Goal: Transaction & Acquisition: Purchase product/service

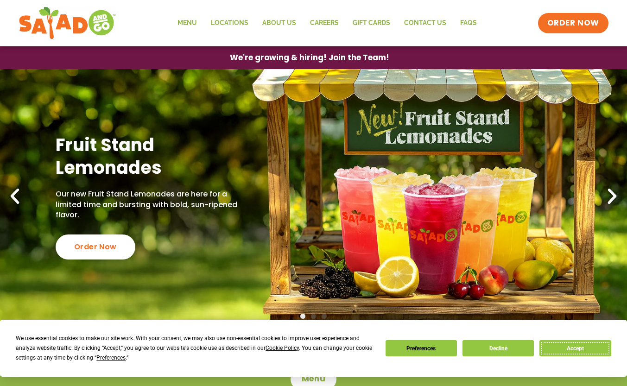
click at [584, 355] on button "Accept" at bounding box center [575, 348] width 71 height 16
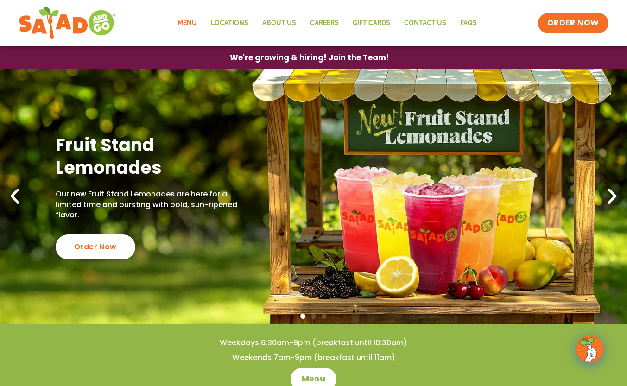
click at [185, 24] on link "Menu" at bounding box center [187, 23] width 33 height 21
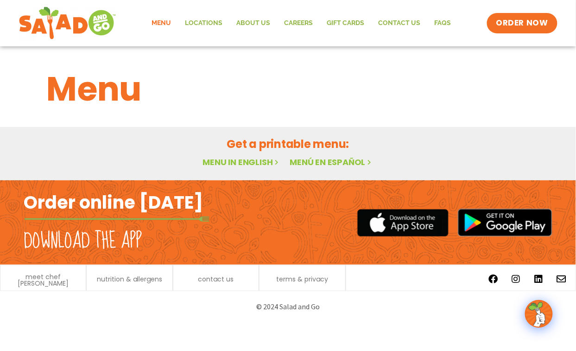
click at [253, 163] on link "Menu in English" at bounding box center [242, 162] width 78 height 12
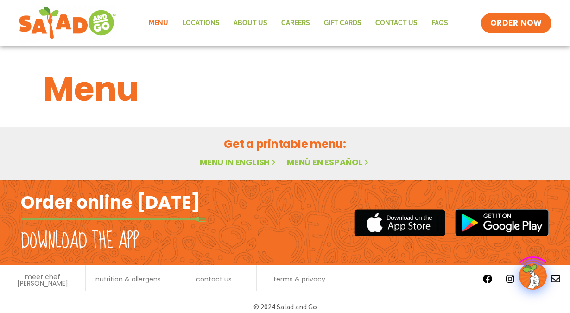
scroll to position [9, 0]
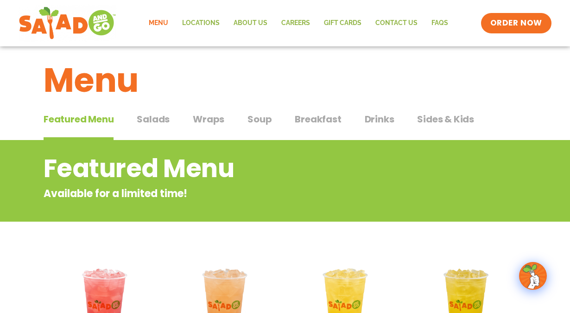
click at [165, 121] on span "Salads" at bounding box center [153, 119] width 33 height 14
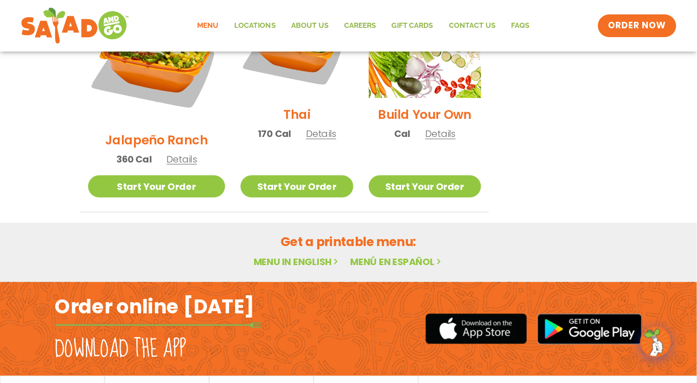
scroll to position [734, 0]
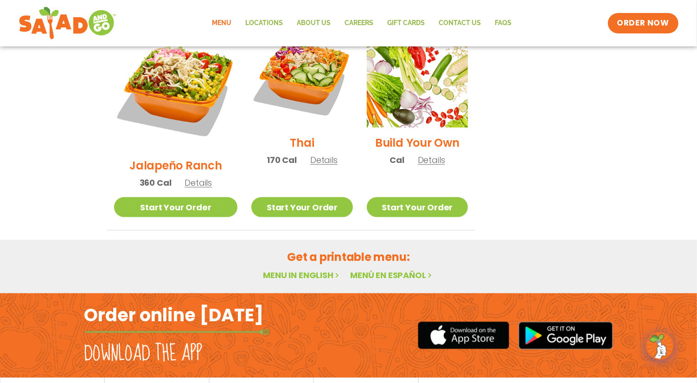
drag, startPoint x: 438, startPoint y: 0, endPoint x: 520, endPoint y: 148, distance: 169.6
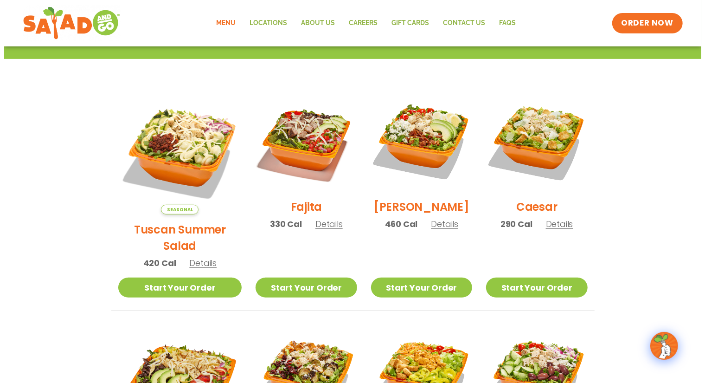
scroll to position [236, 0]
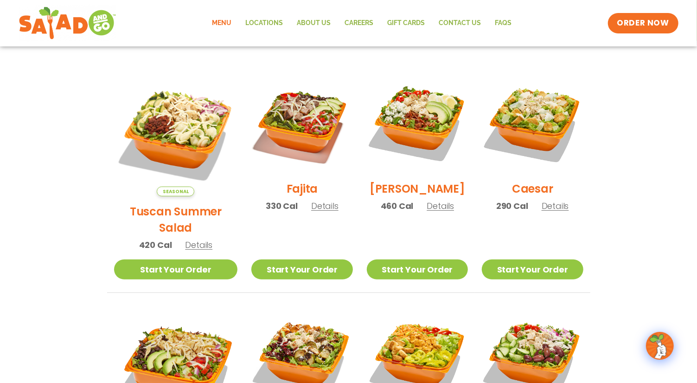
click at [520, 148] on img at bounding box center [532, 122] width 101 height 101
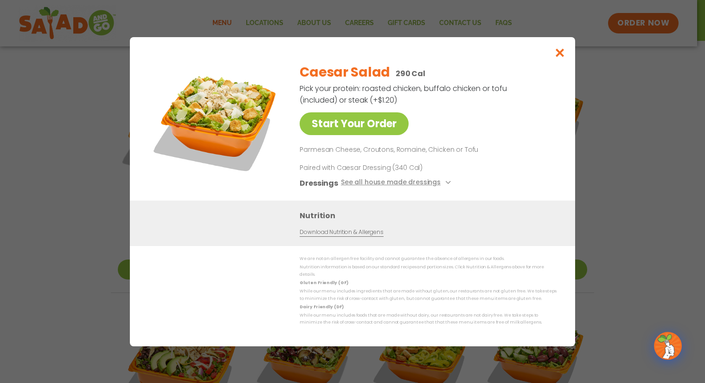
click at [323, 130] on link "Start Your Order" at bounding box center [354, 123] width 109 height 23
